Goal: Information Seeking & Learning: Find specific fact

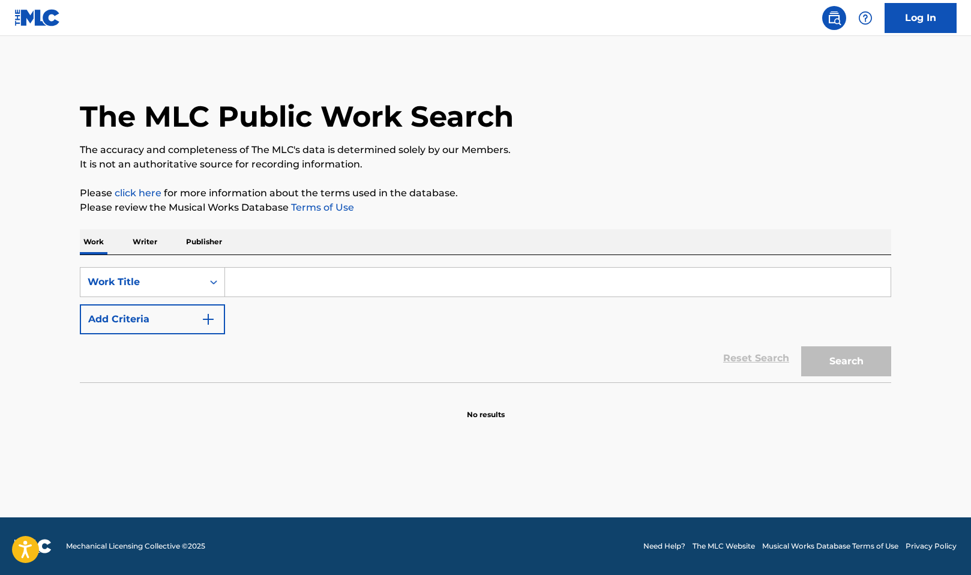
drag, startPoint x: 283, startPoint y: 280, endPoint x: 269, endPoint y: 279, distance: 13.9
click at [278, 281] on input "Search Form" at bounding box center [557, 282] width 665 height 29
paste input "bEat uP dAt bOy"
type input "bEat uP dAt bOy"
click at [865, 363] on button "Search" at bounding box center [846, 361] width 90 height 30
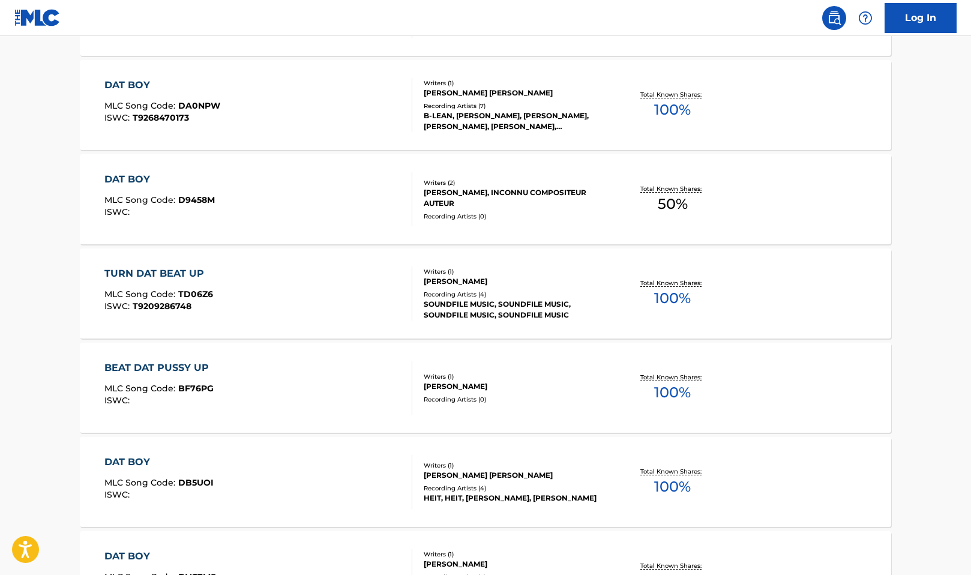
scroll to position [174, 0]
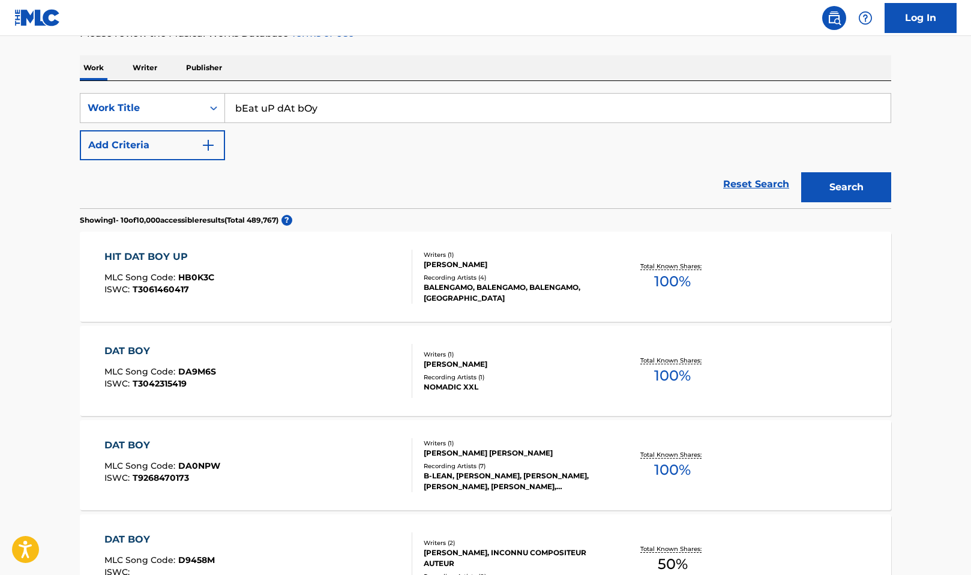
click at [162, 141] on button "Add Criteria" at bounding box center [152, 145] width 145 height 30
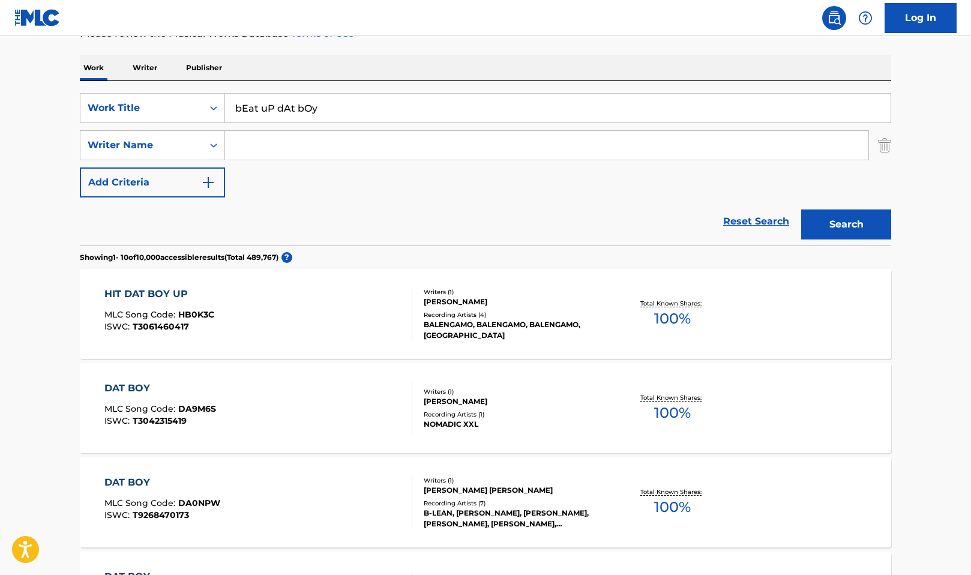
click at [269, 147] on input "Search Form" at bounding box center [546, 145] width 643 height 29
click at [279, 140] on input "Search Form" at bounding box center [546, 145] width 643 height 29
paste input "[PERSON_NAME]"
type input "[PERSON_NAME]"
click at [854, 230] on button "Search" at bounding box center [846, 224] width 90 height 30
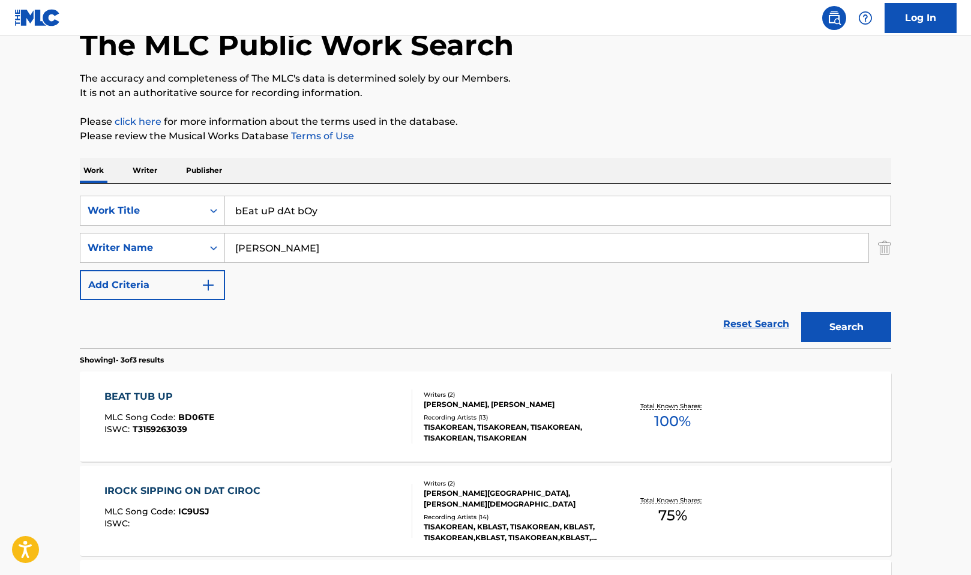
scroll to position [0, 0]
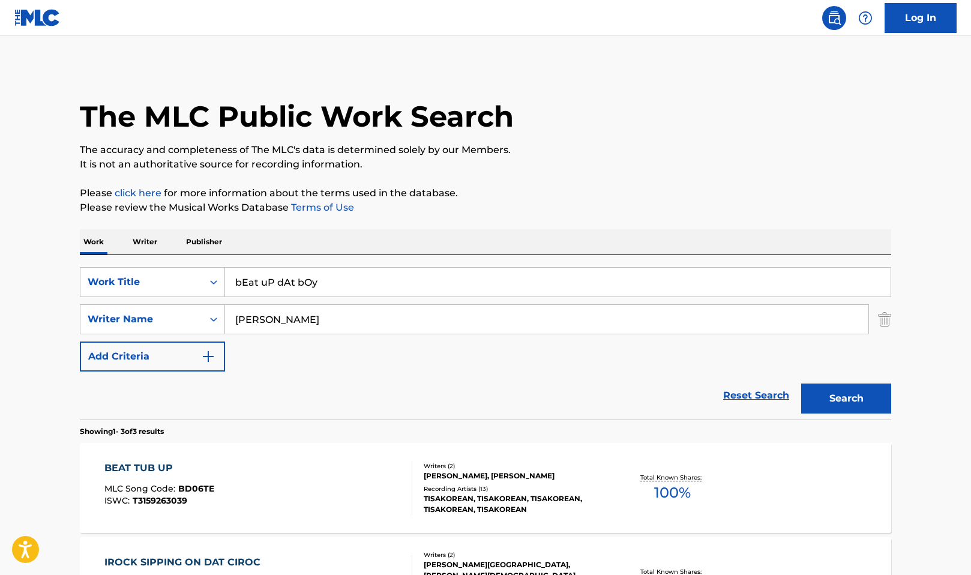
click at [297, 276] on input "bEat uP dAt bOy" at bounding box center [557, 282] width 665 height 29
paste input "gaGGin"
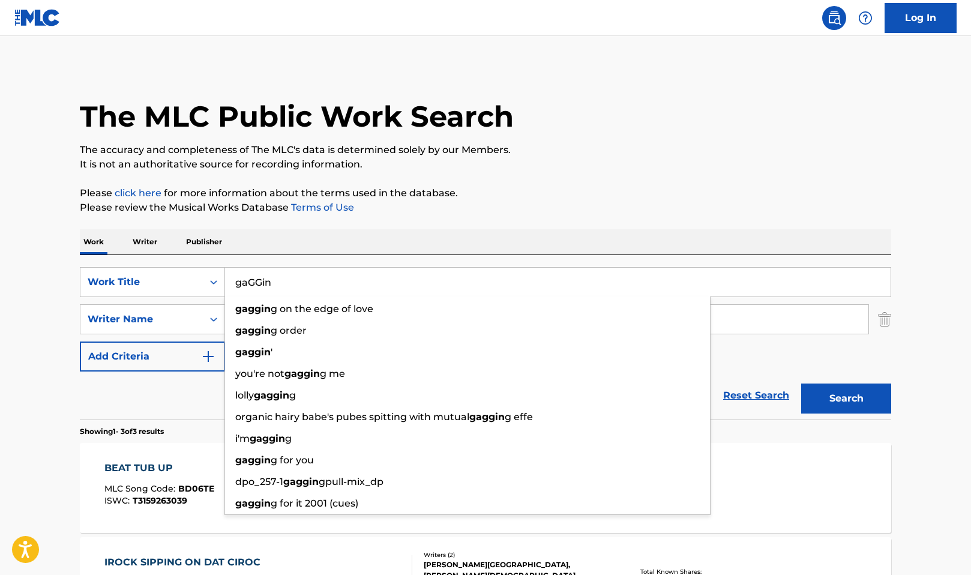
click at [671, 134] on div "The MLC Public Work Search" at bounding box center [485, 110] width 811 height 88
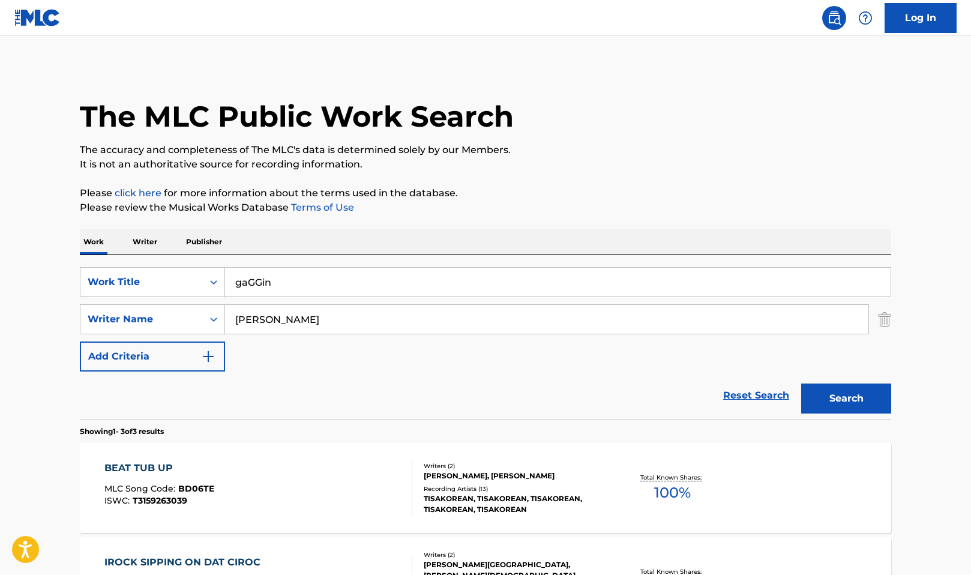
click at [818, 396] on button "Search" at bounding box center [846, 398] width 90 height 30
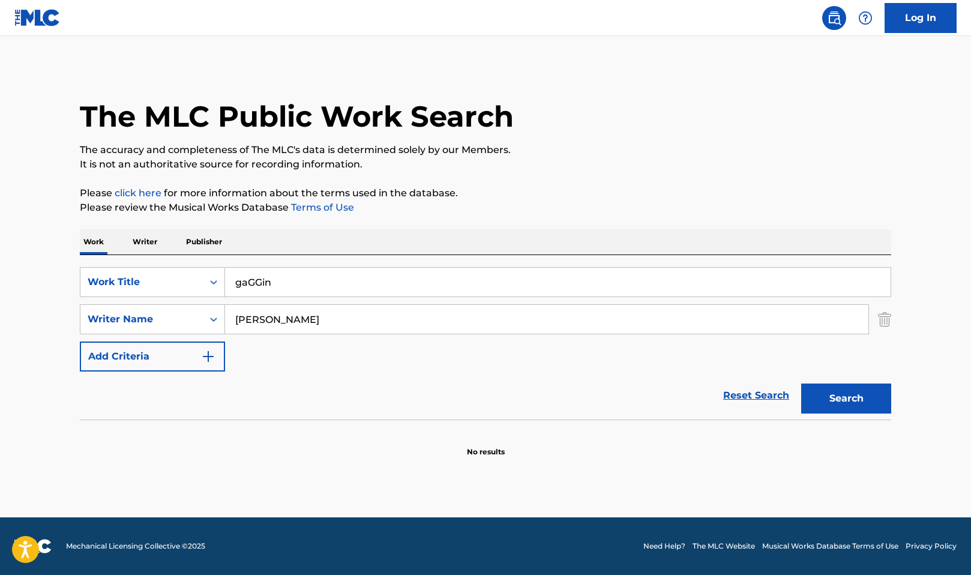
click at [241, 280] on input "gaGGin" at bounding box center [557, 282] width 665 height 29
paste input "TiGGeR"
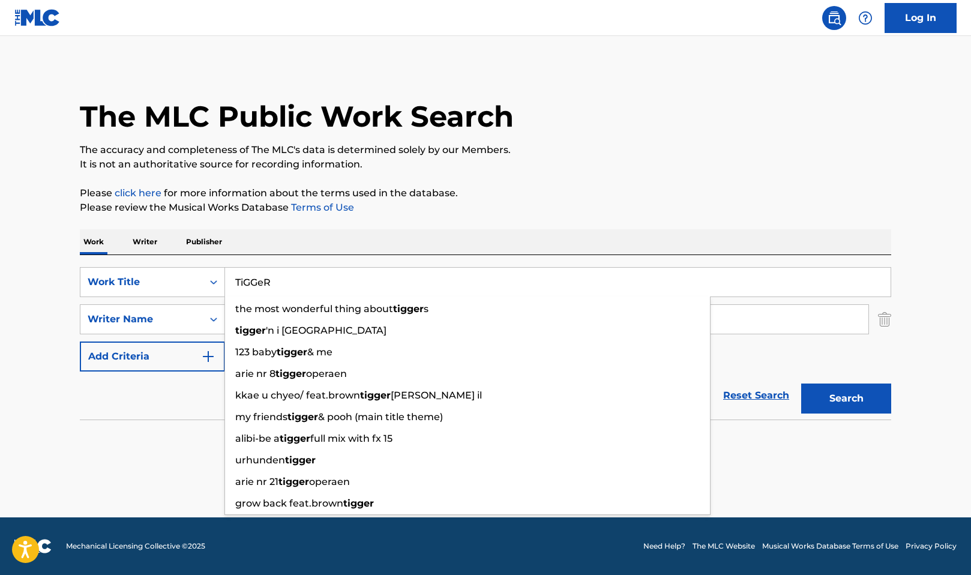
type input "TiGGeR"
click at [860, 413] on div "Search" at bounding box center [843, 395] width 96 height 48
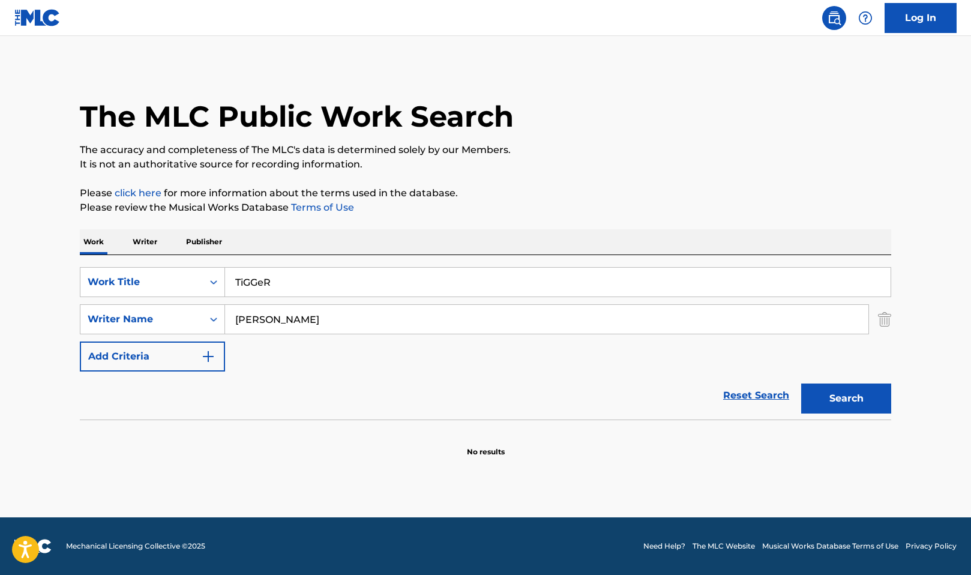
click at [859, 402] on button "Search" at bounding box center [846, 398] width 90 height 30
